Goal: Information Seeking & Learning: Find contact information

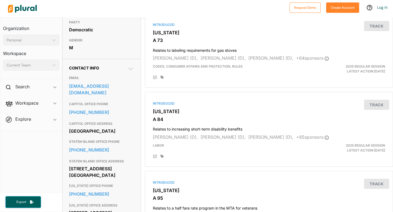
scroll to position [129, 0]
drag, startPoint x: 67, startPoint y: 85, endPoint x: 128, endPoint y: 89, distance: 61.2
click at [128, 89] on div "Contact Info EMAIL fallc@nyassembly.gov CAPITOL OFFICE PHONE 518-455-4677 CAPIT…" at bounding box center [101, 146] width 78 height 177
copy link "fallc@nyassembly.gov"
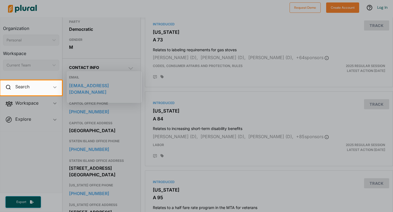
click at [131, 47] on div at bounding box center [196, 40] width 393 height 80
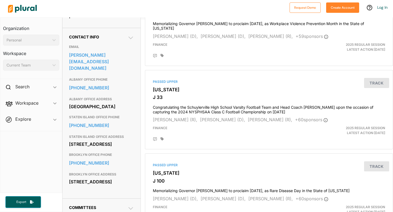
scroll to position [158, 0]
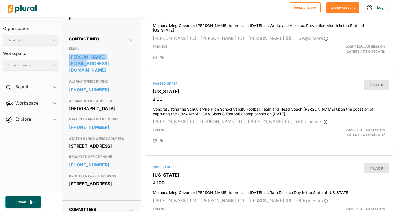
drag, startPoint x: 67, startPoint y: 76, endPoint x: 137, endPoint y: 77, distance: 70.4
click at [137, 77] on div "Contact Info EMAIL [PERSON_NAME][EMAIL_ADDRESS][DOMAIN_NAME] ALBANY OFFICE PHON…" at bounding box center [101, 115] width 78 height 171
copy link "[PERSON_NAME][EMAIL_ADDRESS][DOMAIN_NAME]"
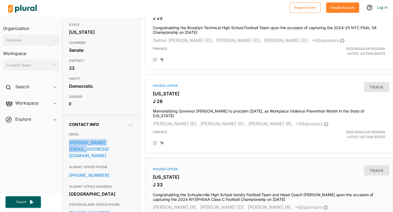
scroll to position [0, 0]
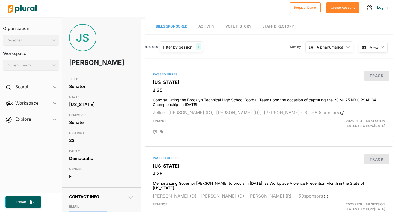
click at [231, 25] on span "Vote History" at bounding box center [238, 26] width 26 height 4
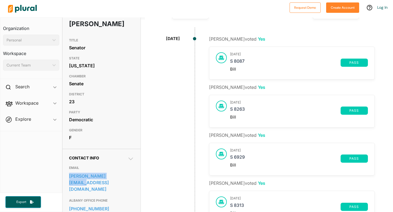
scroll to position [42, 0]
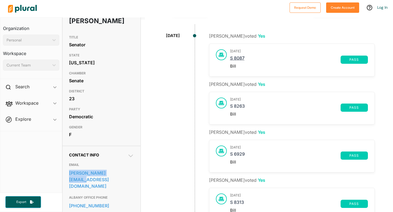
click at [237, 58] on link "S 8087" at bounding box center [285, 60] width 110 height 8
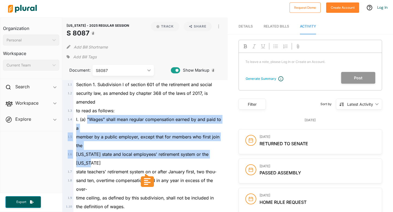
drag, startPoint x: 87, startPoint y: 119, endPoint x: 211, endPoint y: 165, distance: 132.6
copy div ""Wages" shall mean regular compensation earned by and paid to a 1 . 5 member by…"
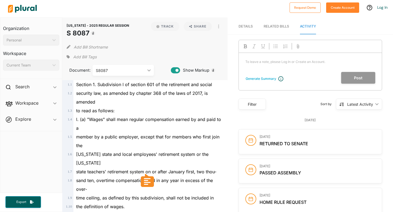
click at [129, 162] on div "[US_STATE] state and local employees' retirement system or the [US_STATE]" at bounding box center [147, 158] width 148 height 17
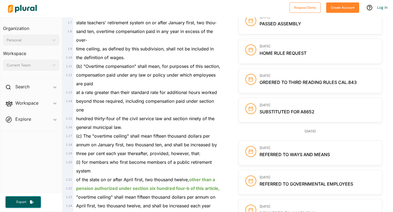
scroll to position [151, 0]
